Goal: Task Accomplishment & Management: Complete application form

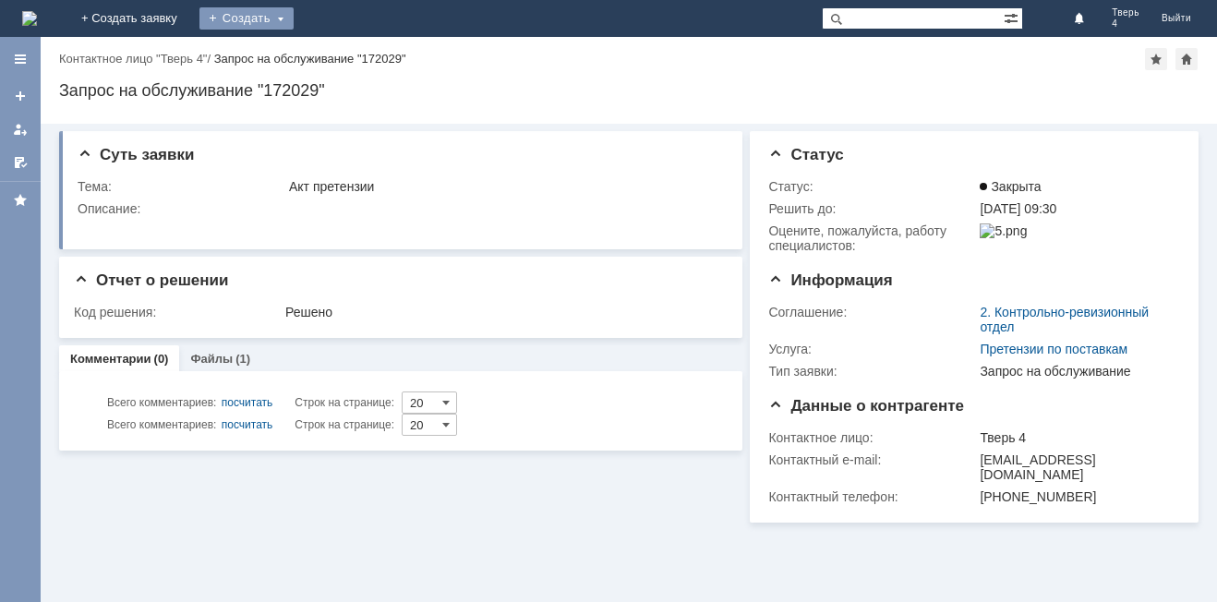
click at [294, 17] on div "Создать" at bounding box center [246, 18] width 94 height 22
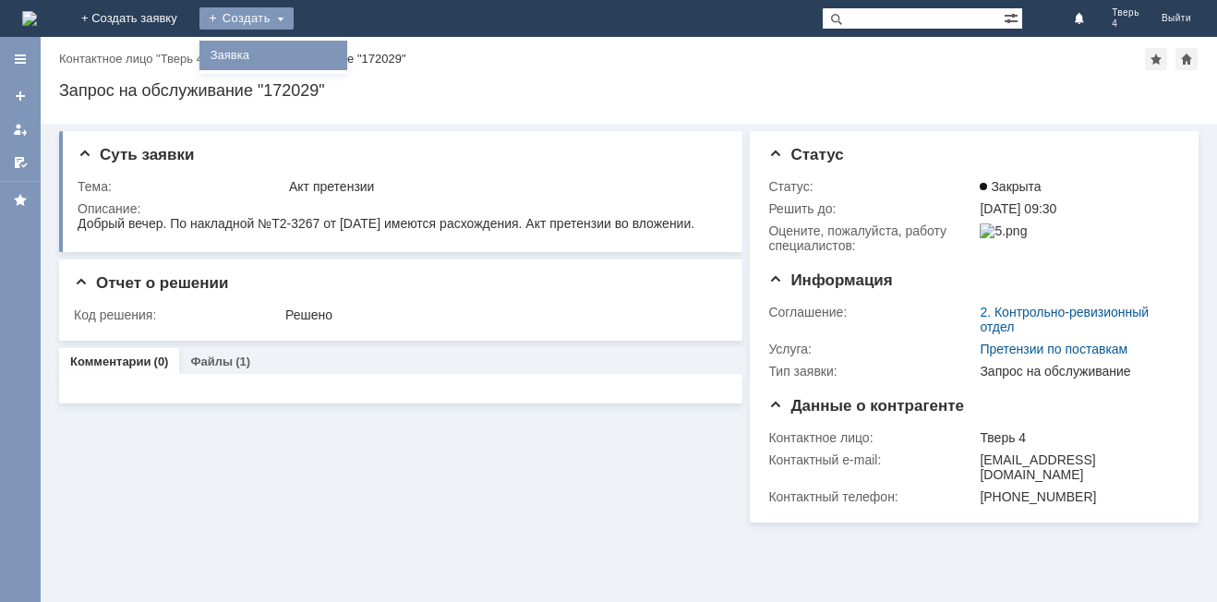
click at [343, 59] on link "Заявка" at bounding box center [273, 55] width 140 height 22
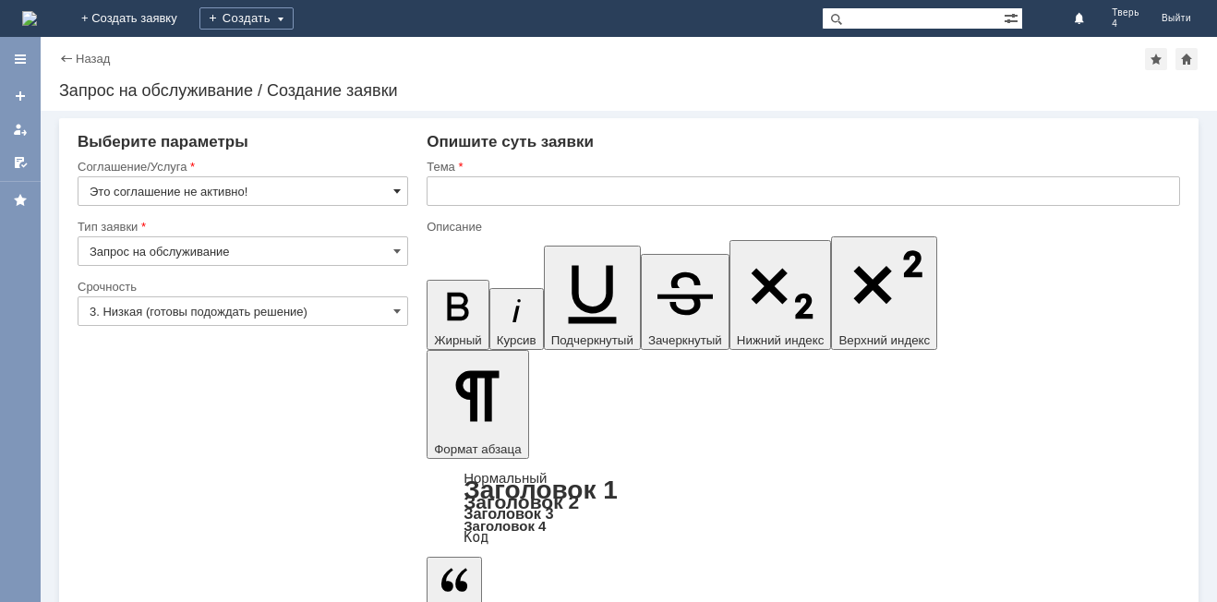
click at [401, 192] on span at bounding box center [396, 191] width 7 height 15
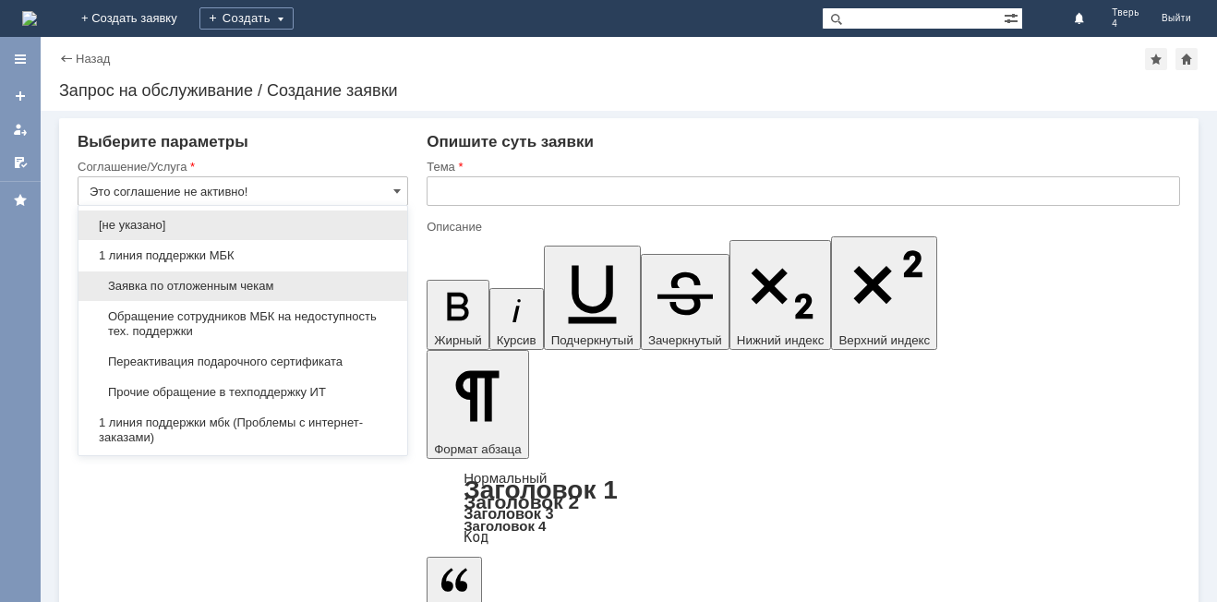
click at [296, 295] on div "Заявка по отложенным чекам" at bounding box center [242, 286] width 329 height 30
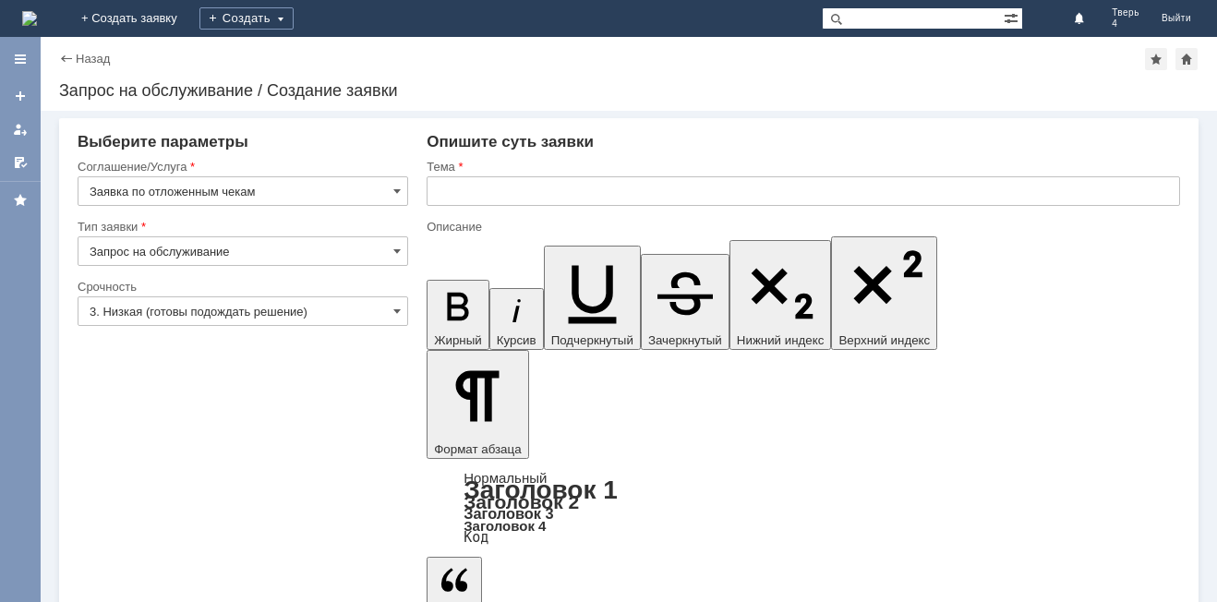
type input "Заявка по отложенным чекам"
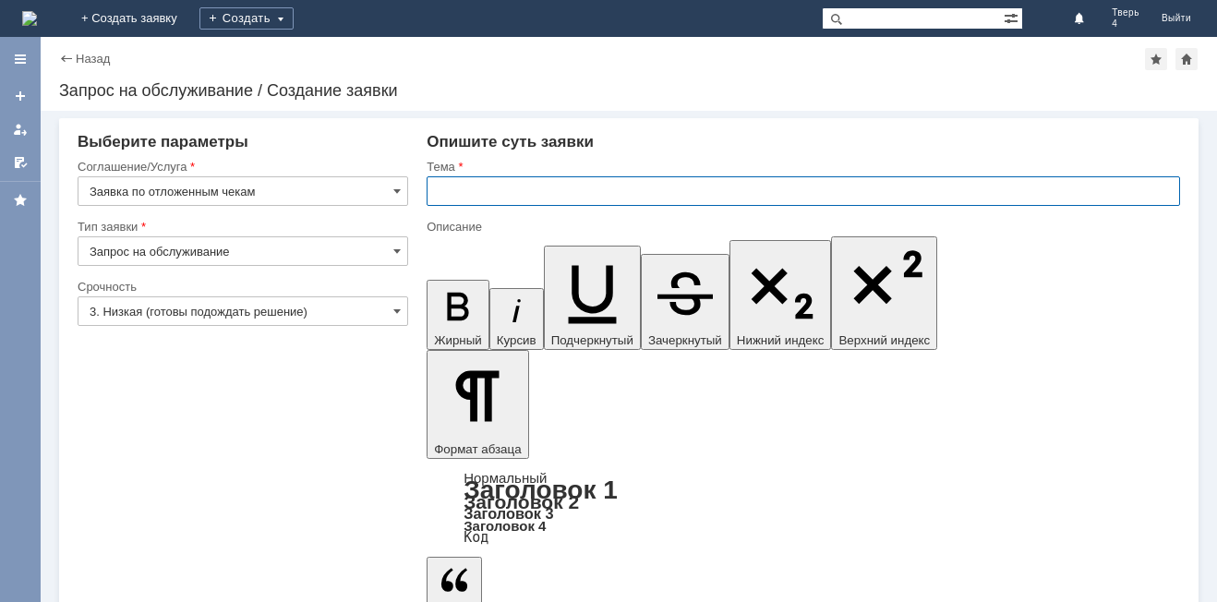
click at [481, 196] on input "text" at bounding box center [803, 191] width 753 height 30
type input "Отложенные чеки"
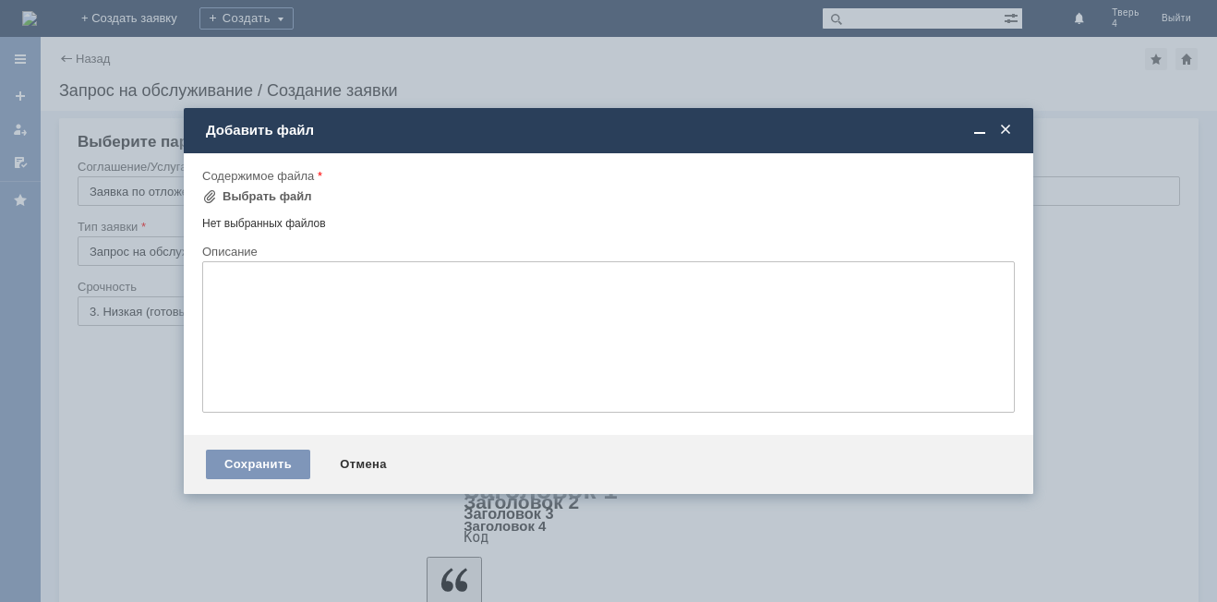
click at [1013, 133] on span at bounding box center [1005, 130] width 18 height 17
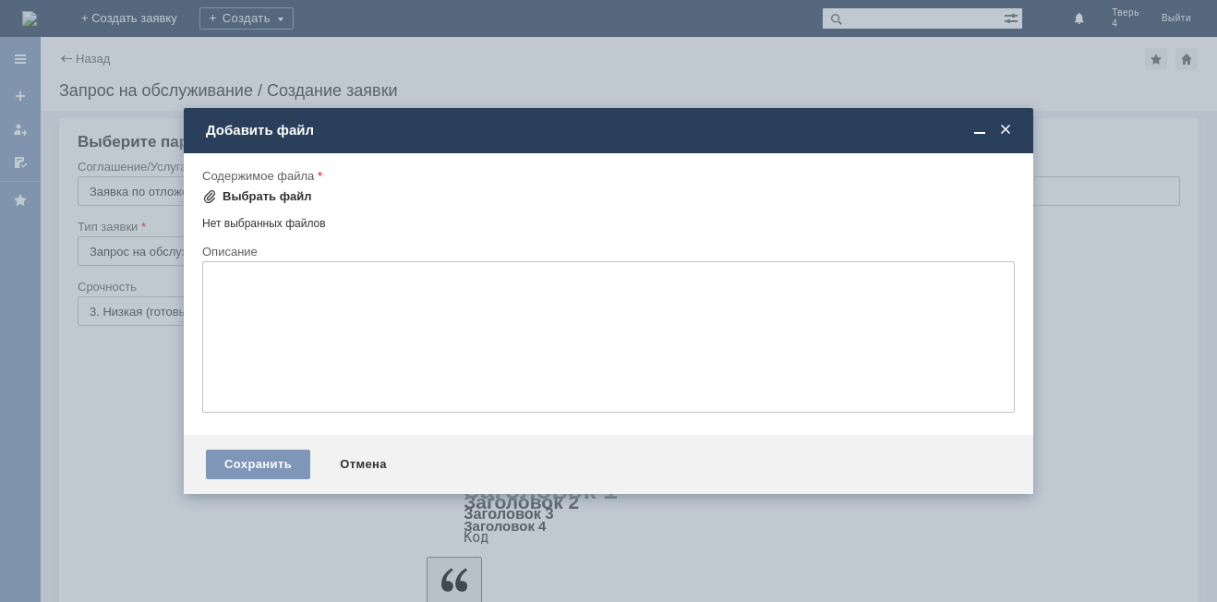
click at [211, 199] on span at bounding box center [209, 196] width 15 height 15
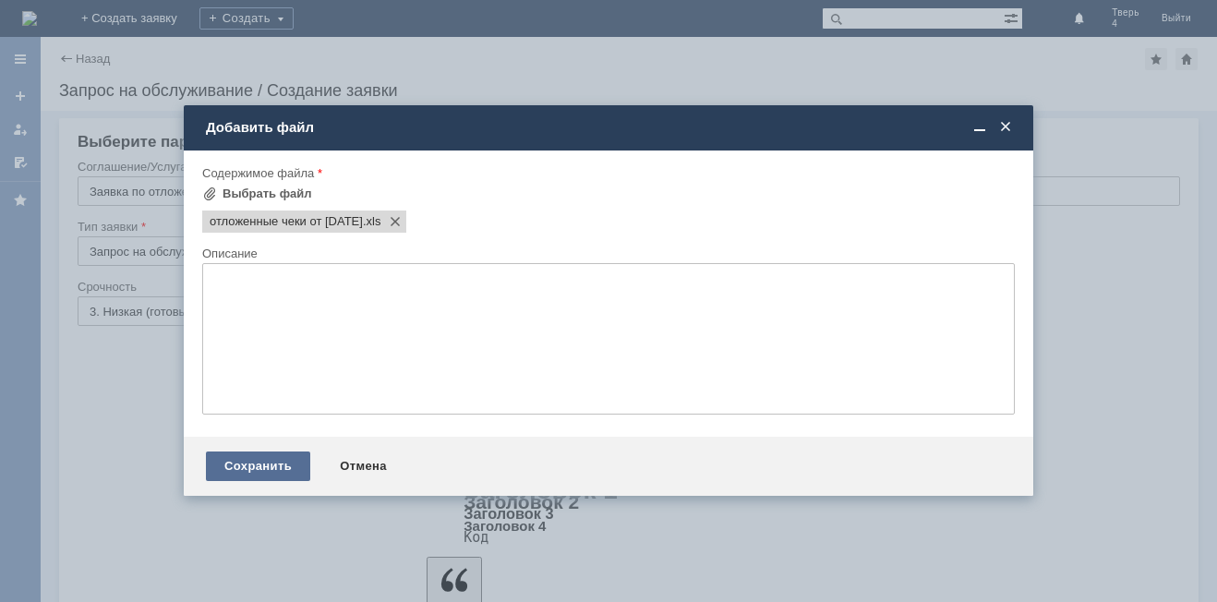
click at [253, 463] on div "Сохранить" at bounding box center [258, 466] width 104 height 30
